Goal: Task Accomplishment & Management: Manage account settings

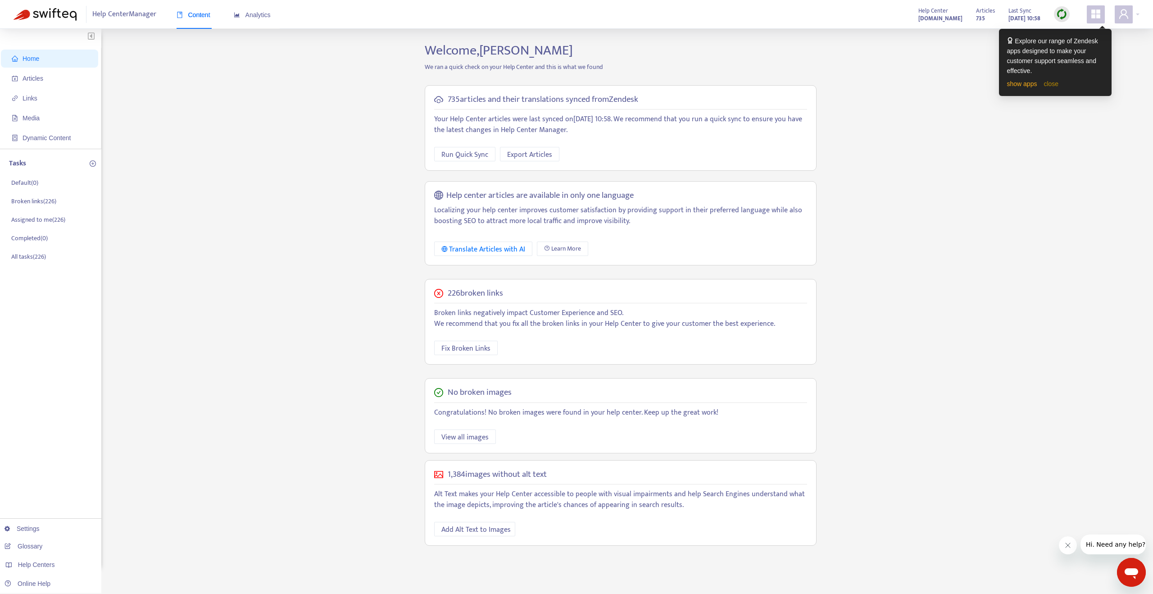
click at [1055, 86] on link "close" at bounding box center [1051, 83] width 15 height 7
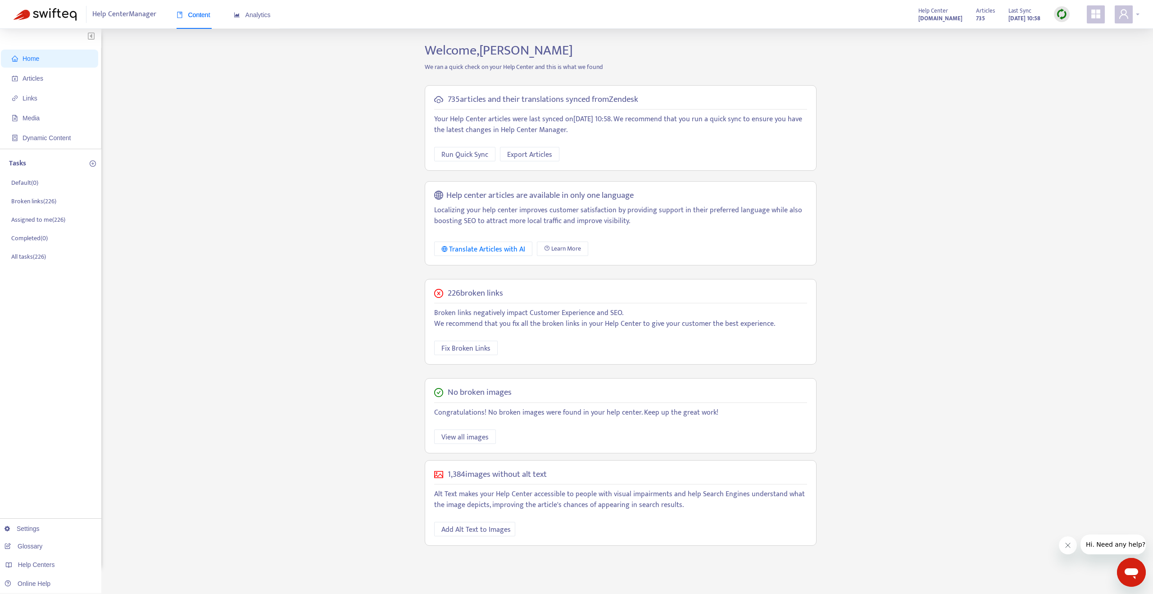
click at [1137, 14] on div at bounding box center [1127, 14] width 25 height 18
click at [436, 45] on span "Welcome, Rafael Bediaga" at bounding box center [499, 50] width 148 height 23
drag, startPoint x: 436, startPoint y: 45, endPoint x: 567, endPoint y: 50, distance: 131.2
click at [567, 50] on h2 "Welcome, Rafael Bediaga" at bounding box center [620, 50] width 405 height 16
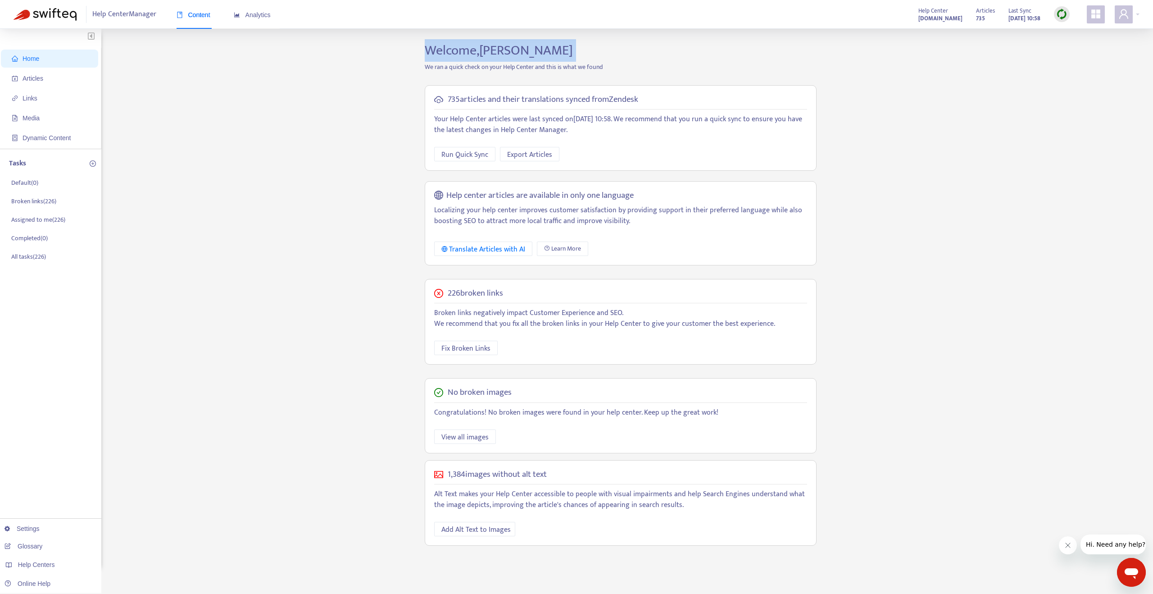
copy span "Welcome, Rafael Bediaga"
click at [248, 14] on span "Analytics" at bounding box center [252, 14] width 37 height 7
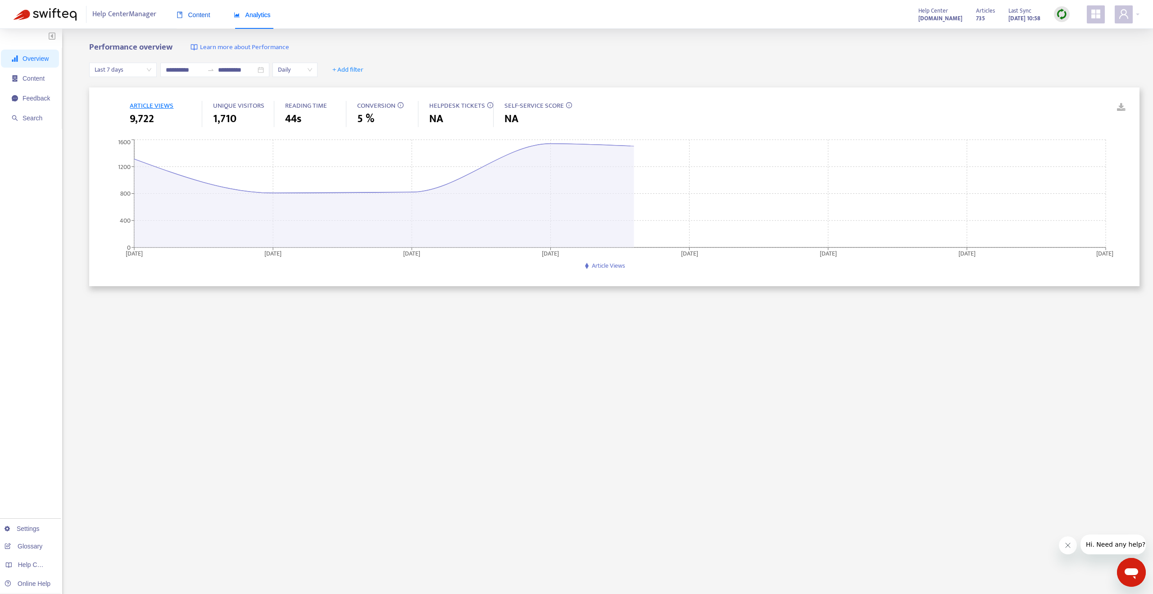
click at [199, 15] on span "Content" at bounding box center [194, 14] width 34 height 7
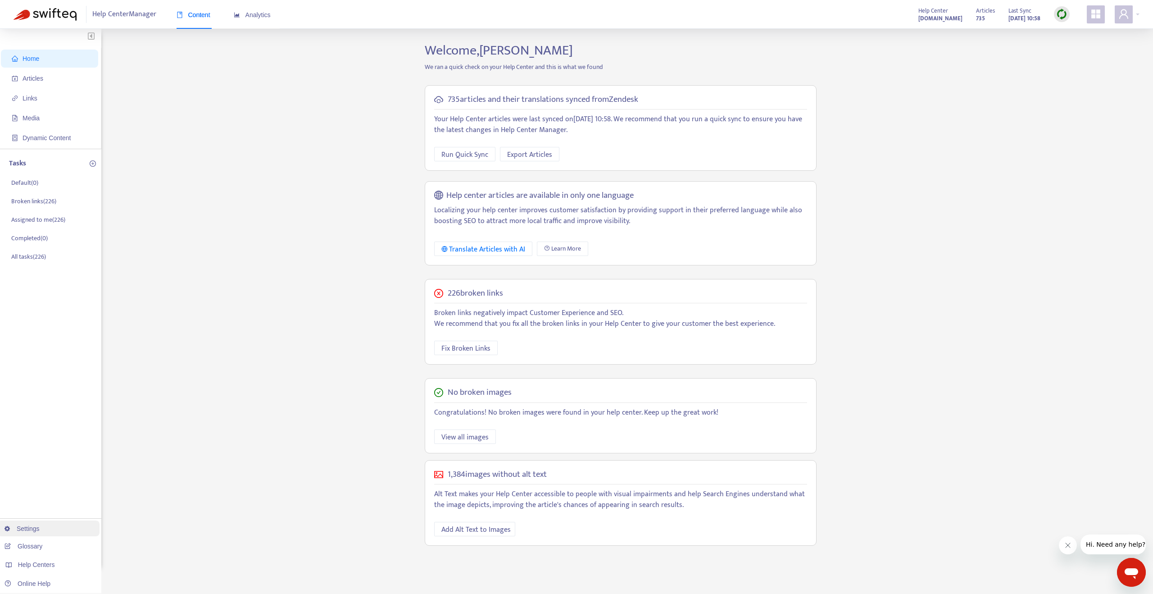
click at [36, 529] on link "Settings" at bounding box center [22, 528] width 35 height 7
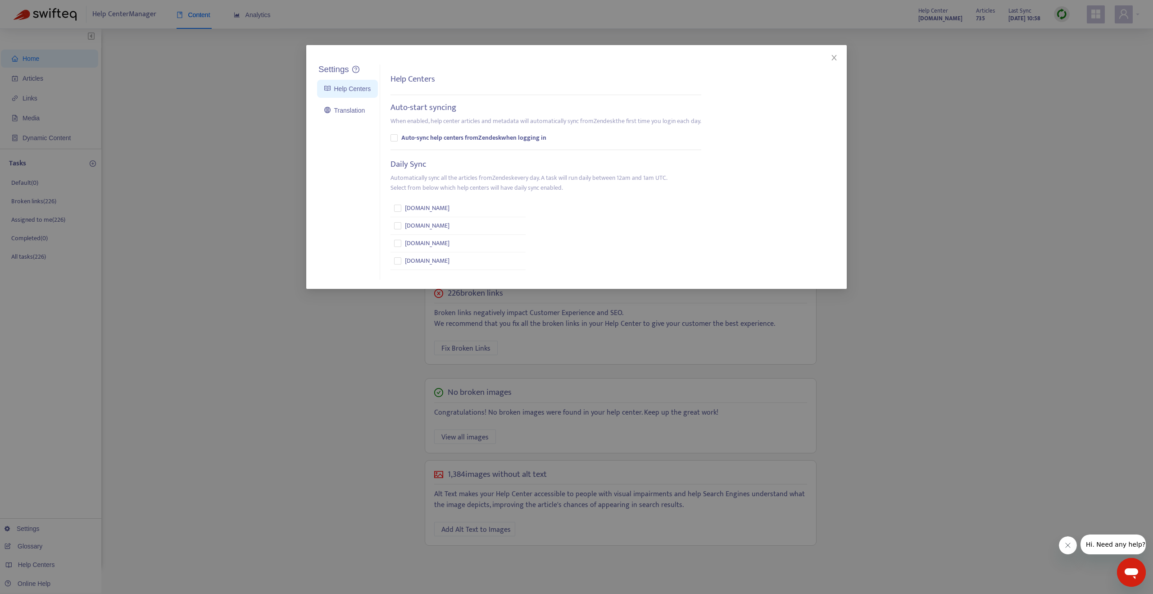
click at [287, 136] on div "Settings Help Centers Translation Settings Help Centers Auto-start syncing When…" at bounding box center [576, 297] width 1153 height 594
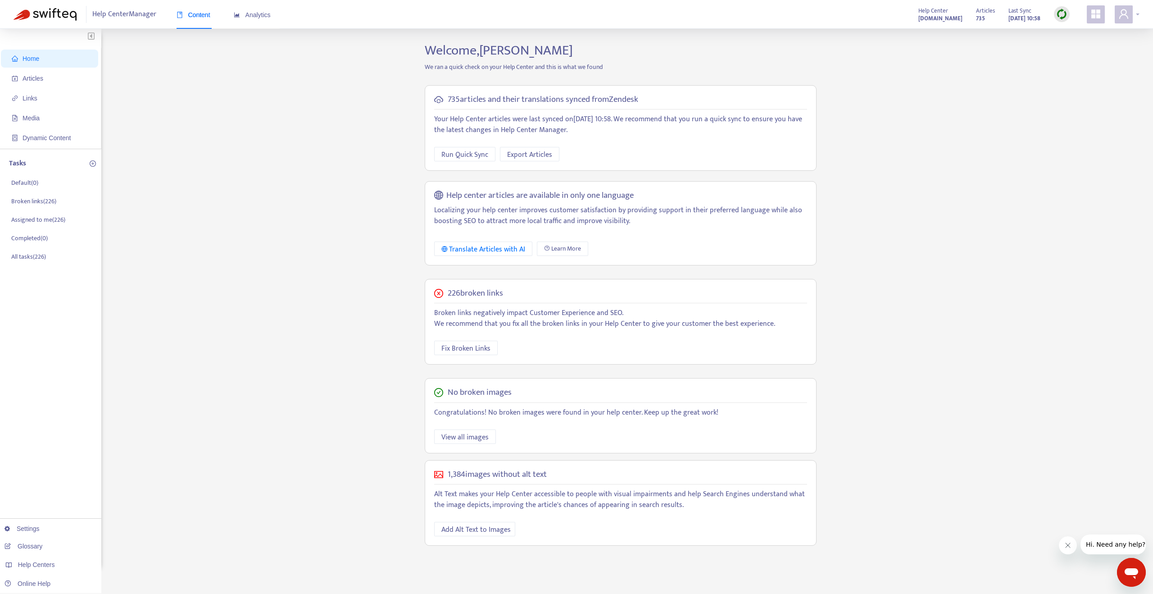
click at [1133, 16] on div at bounding box center [1127, 14] width 25 height 18
click at [1082, 105] on link "Invite Users" at bounding box center [1061, 110] width 41 height 10
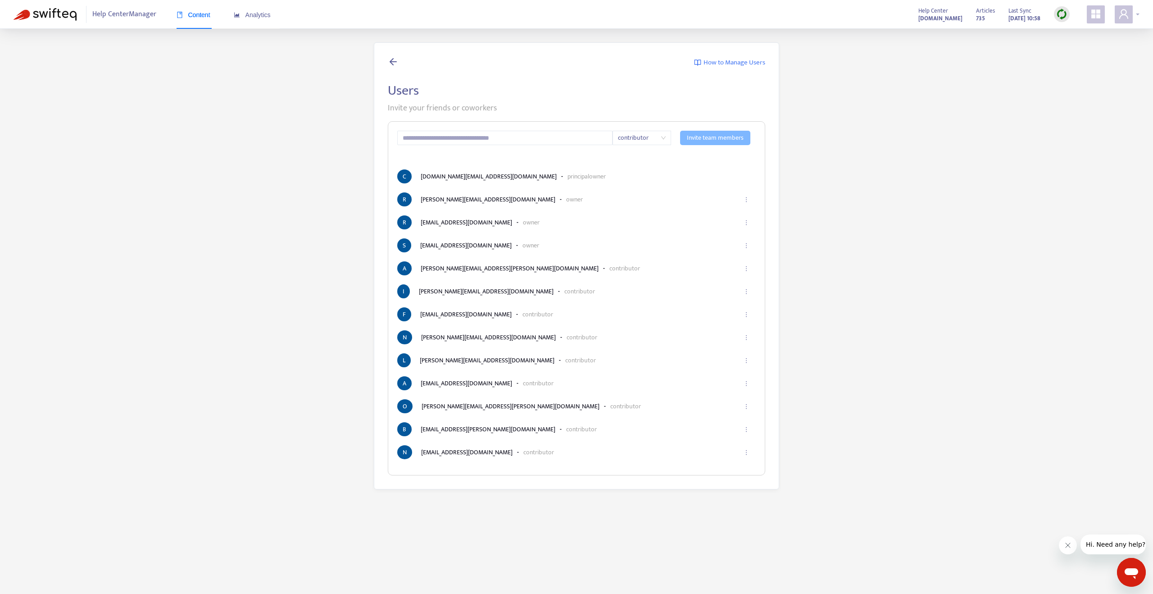
click at [1139, 13] on div at bounding box center [1127, 14] width 25 height 18
click at [1060, 152] on link "Logout" at bounding box center [1055, 157] width 29 height 10
